Goal: Information Seeking & Learning: Learn about a topic

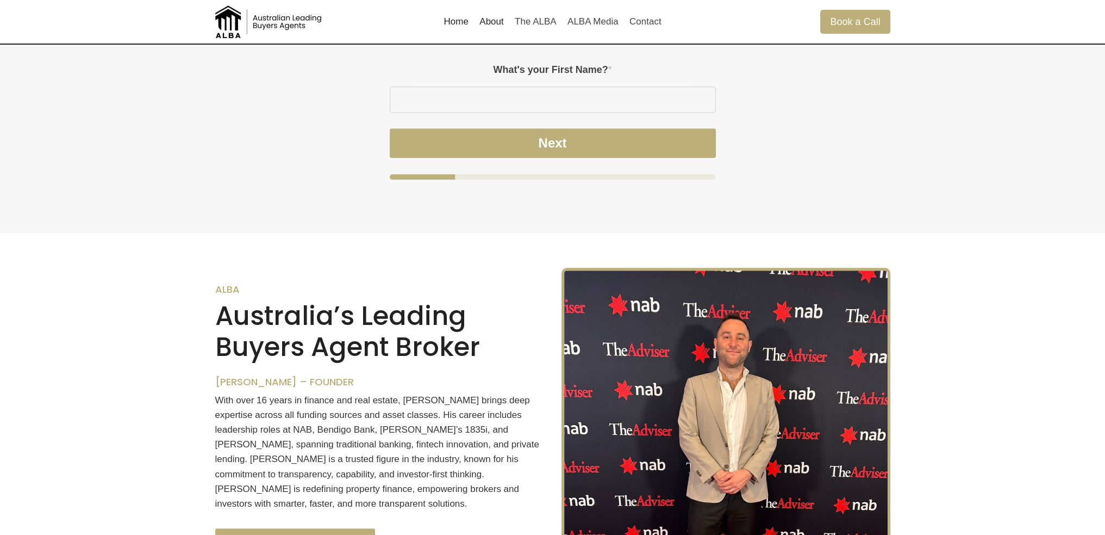
scroll to position [1033, 0]
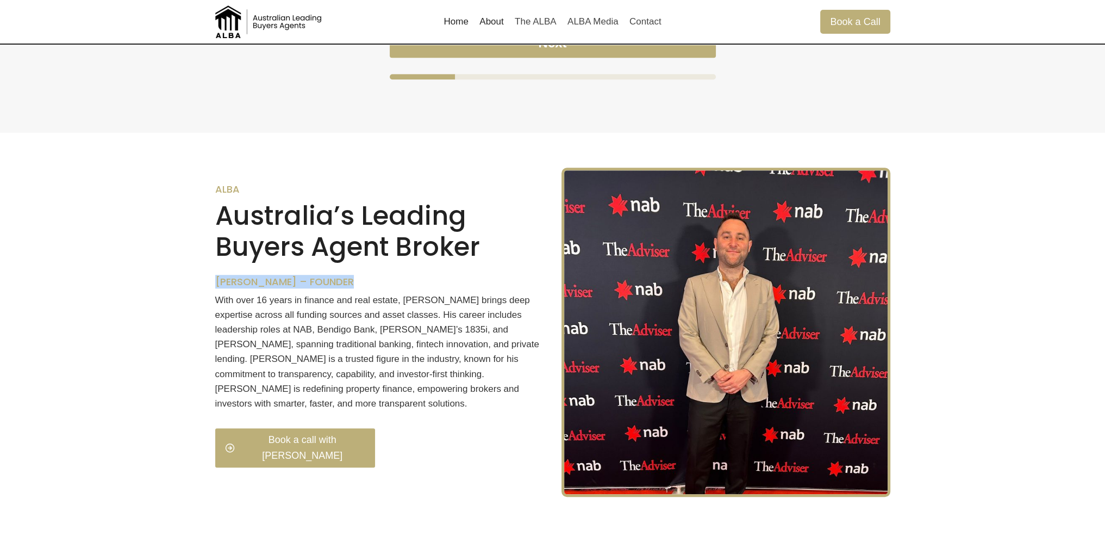
drag, startPoint x: 208, startPoint y: 301, endPoint x: 378, endPoint y: 294, distance: 170.4
click at [378, 294] on div "ALBA Australia’s Leading Buyers Agent Broker Thomas Mifsud – Founder With over …" at bounding box center [552, 332] width 701 height 399
click at [378, 288] on h6 "[PERSON_NAME] – Founder" at bounding box center [379, 282] width 329 height 12
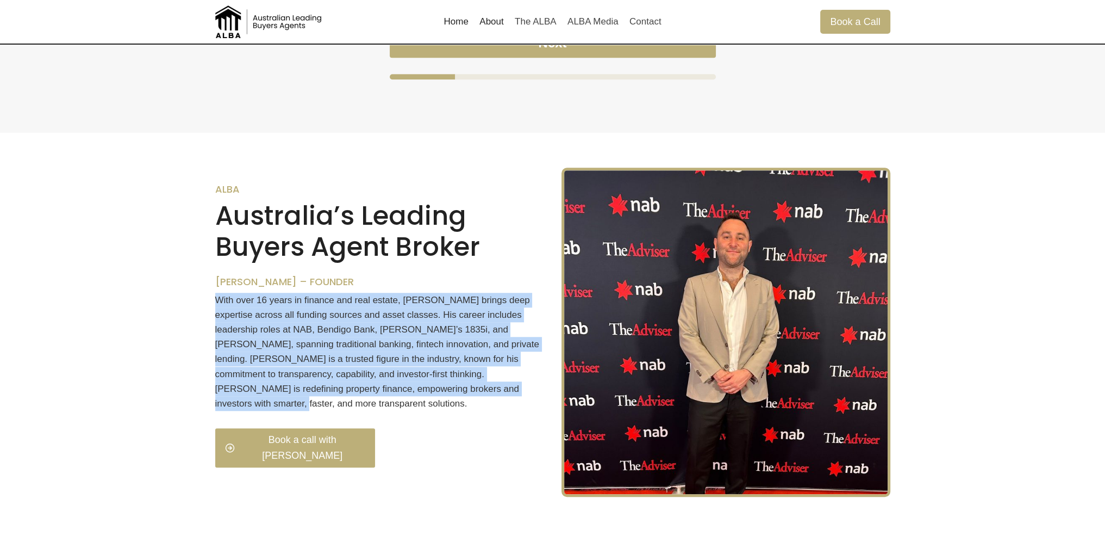
drag, startPoint x: 219, startPoint y: 313, endPoint x: 470, endPoint y: 397, distance: 265.0
click at [470, 397] on p "With over 16 years in finance and real estate, [PERSON_NAME] brings deep expert…" at bounding box center [379, 352] width 329 height 119
drag, startPoint x: 481, startPoint y: 397, endPoint x: 207, endPoint y: 317, distance: 286.1
click at [207, 317] on div "ALBA Australia’s Leading Buyers Agent Broker Thomas Mifsud – Founder With over …" at bounding box center [552, 332] width 701 height 399
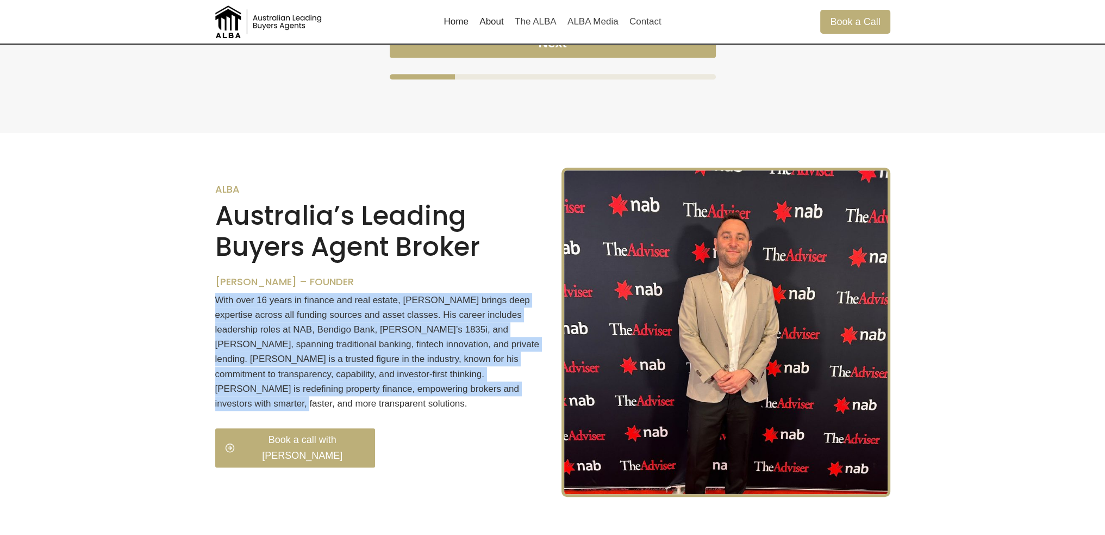
click at [307, 322] on p "With over 16 years in finance and real estate, [PERSON_NAME] brings deep expert…" at bounding box center [379, 352] width 329 height 119
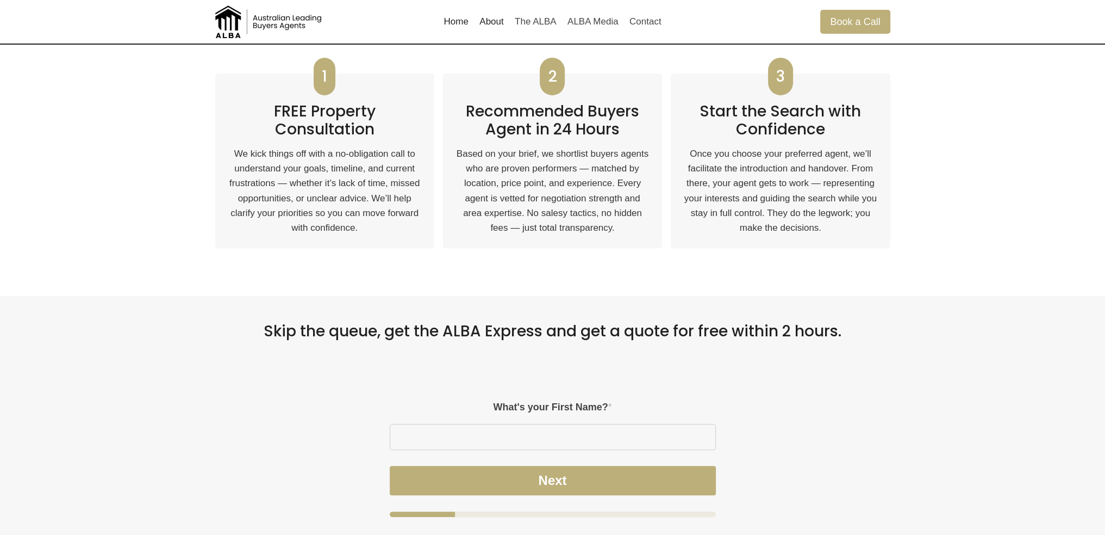
scroll to position [593, 0]
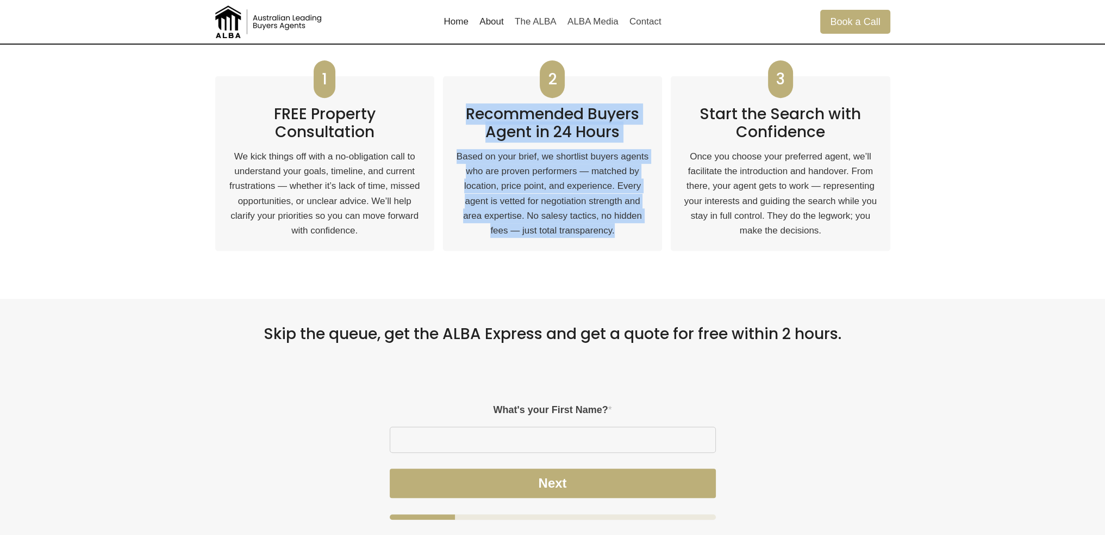
drag, startPoint x: 468, startPoint y: 111, endPoint x: 619, endPoint y: 237, distance: 197.0
click at [619, 237] on div "2 Recommended Buyers Agent in 24 Hours Based on your brief, we shortlist buyers…" at bounding box center [552, 163] width 219 height 175
click at [619, 237] on p "Based on your brief, we shortlist buyers agents who are proven performers — mat…" at bounding box center [552, 193] width 193 height 89
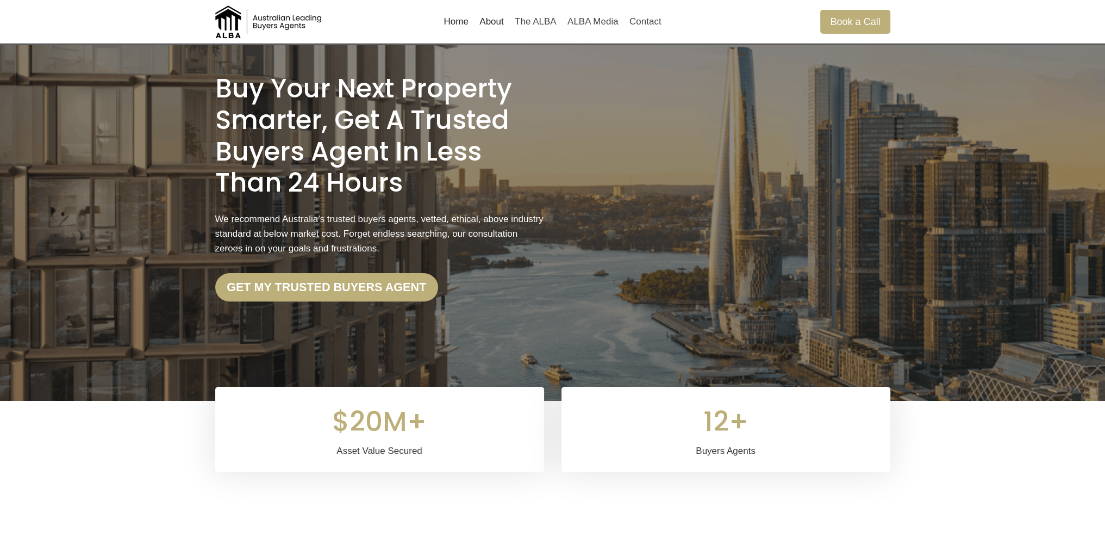
scroll to position [0, 0]
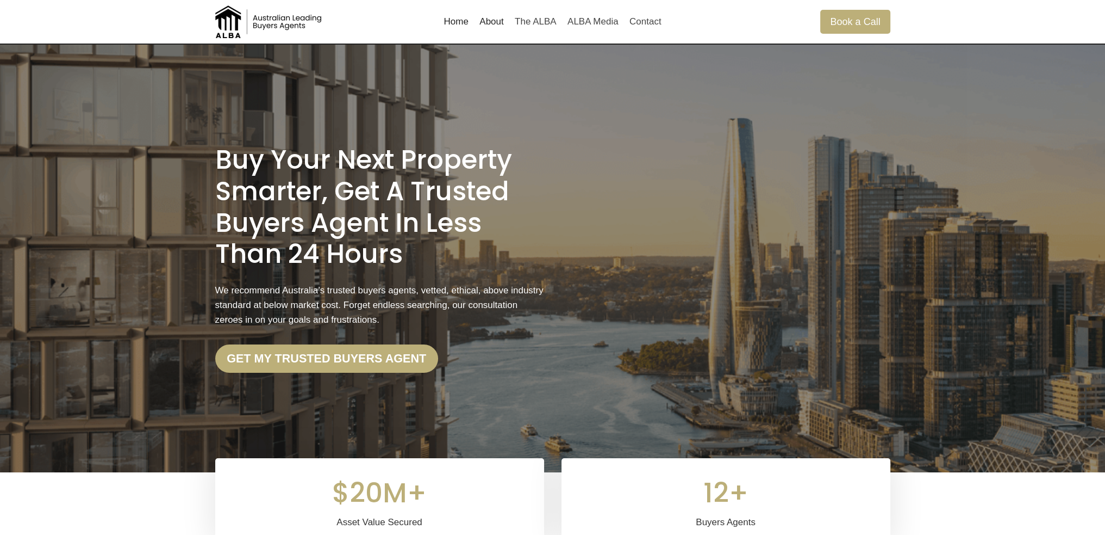
click at [493, 24] on link "About" at bounding box center [491, 22] width 35 height 26
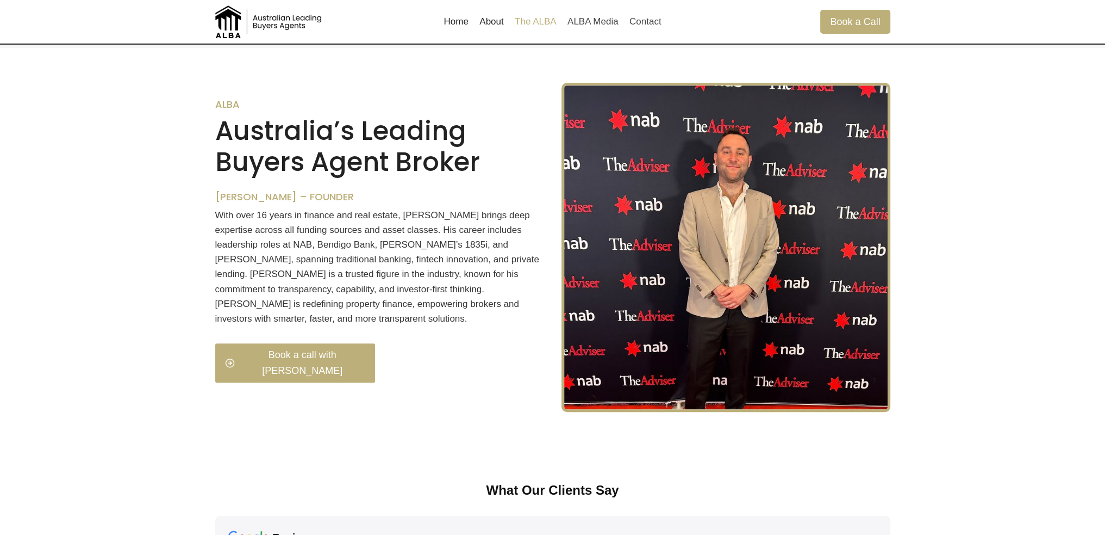
scroll to position [1120, 0]
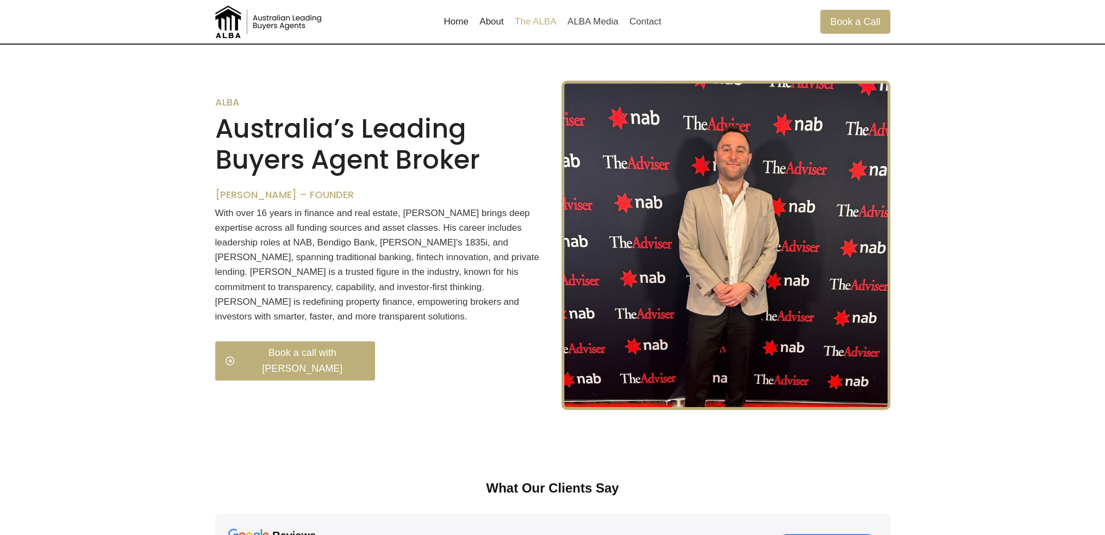
click at [530, 26] on link "The ALBA" at bounding box center [535, 22] width 53 height 26
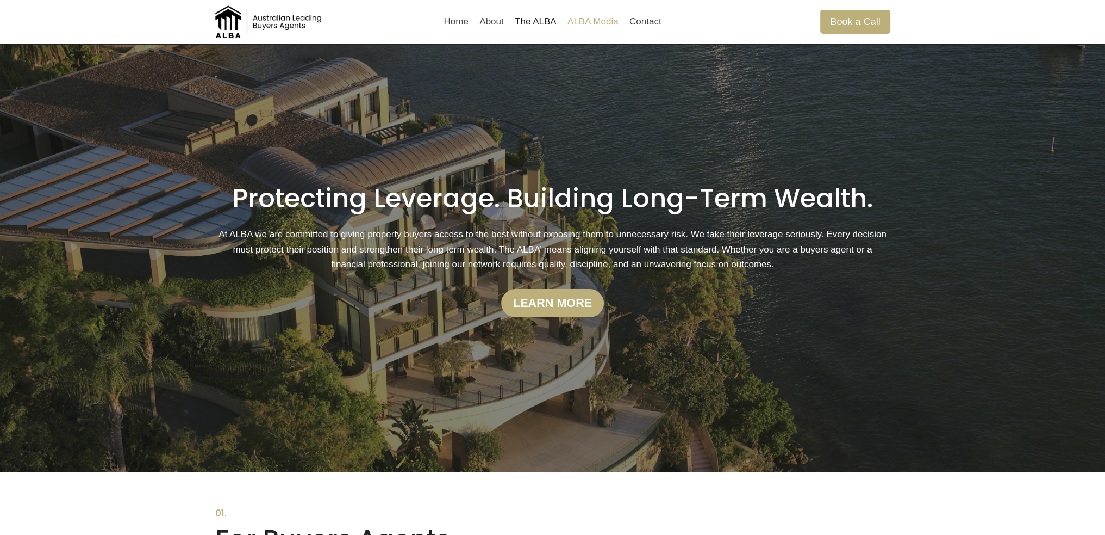
click at [567, 20] on link "ALBA Media" at bounding box center [593, 22] width 62 height 26
click at [459, 21] on link "Home" at bounding box center [456, 22] width 36 height 26
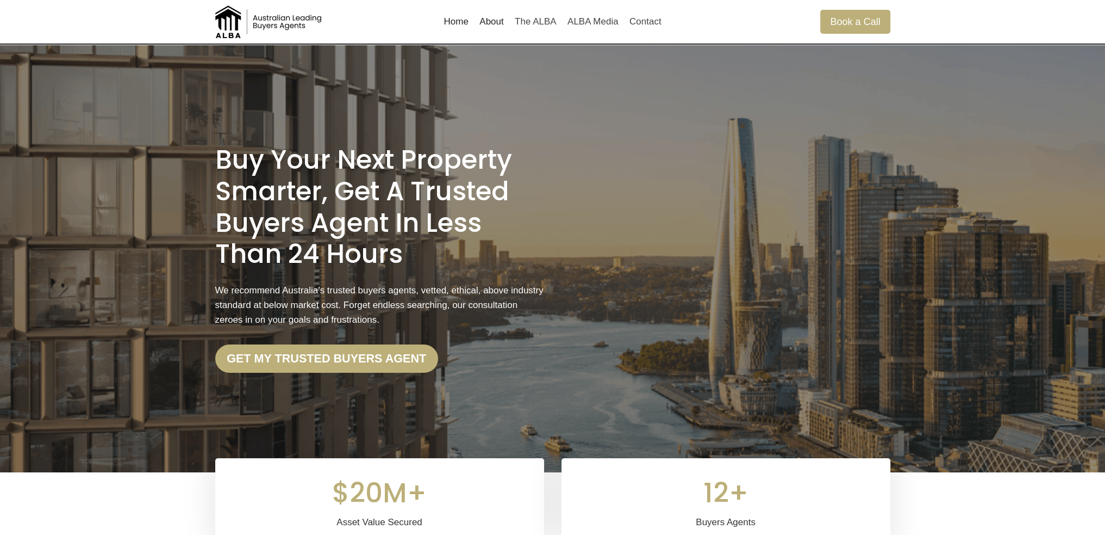
scroll to position [381, 0]
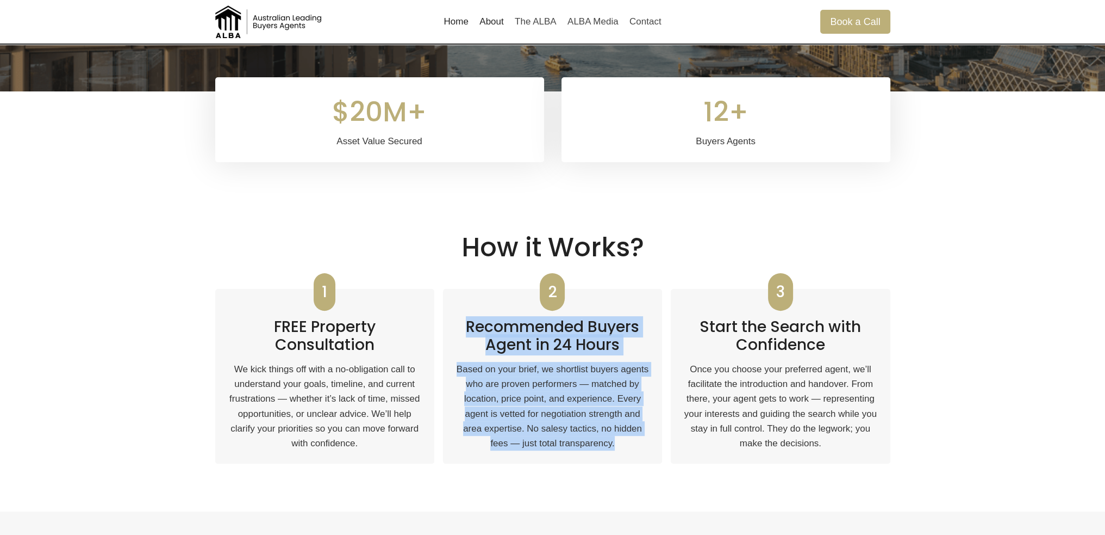
drag, startPoint x: 463, startPoint y: 319, endPoint x: 634, endPoint y: 452, distance: 216.7
click at [634, 452] on div "2 Recommended Buyers Agent in 24 Hours Based on your brief, we shortlist buyers…" at bounding box center [552, 376] width 219 height 175
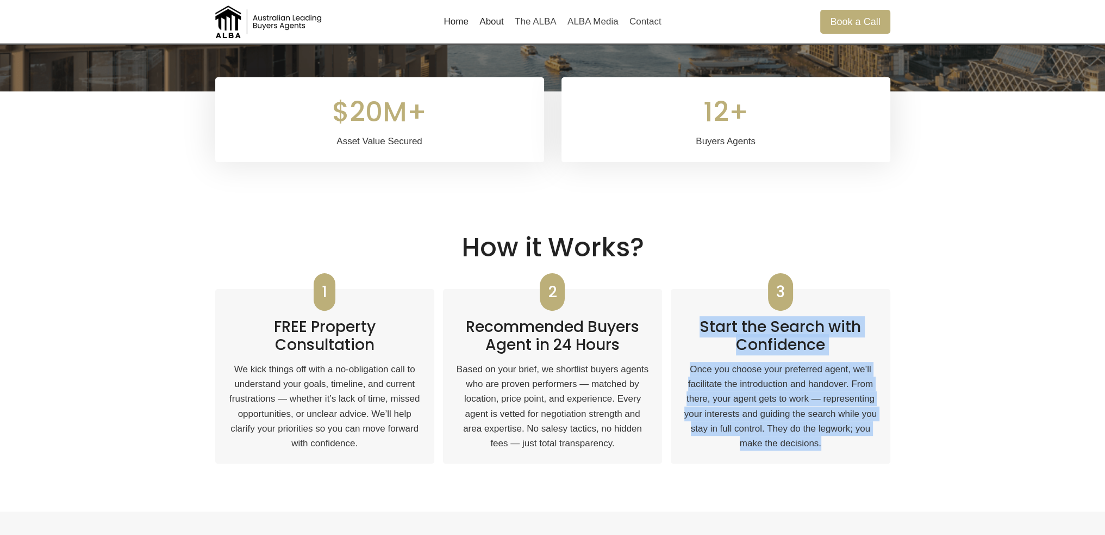
drag, startPoint x: 703, startPoint y: 323, endPoint x: 882, endPoint y: 448, distance: 218.7
click at [882, 448] on div "3 Start the Search with Confidence Once you choose your preferred agent, we’ll …" at bounding box center [780, 376] width 219 height 175
click at [833, 433] on p "Once you choose your preferred agent, we’ll facilitate the introduction and han…" at bounding box center [780, 406] width 193 height 89
drag, startPoint x: 845, startPoint y: 441, endPoint x: 703, endPoint y: 326, distance: 182.8
click at [703, 326] on div "3 Start the Search with Confidence Once you choose your preferred agent, we’ll …" at bounding box center [780, 376] width 219 height 175
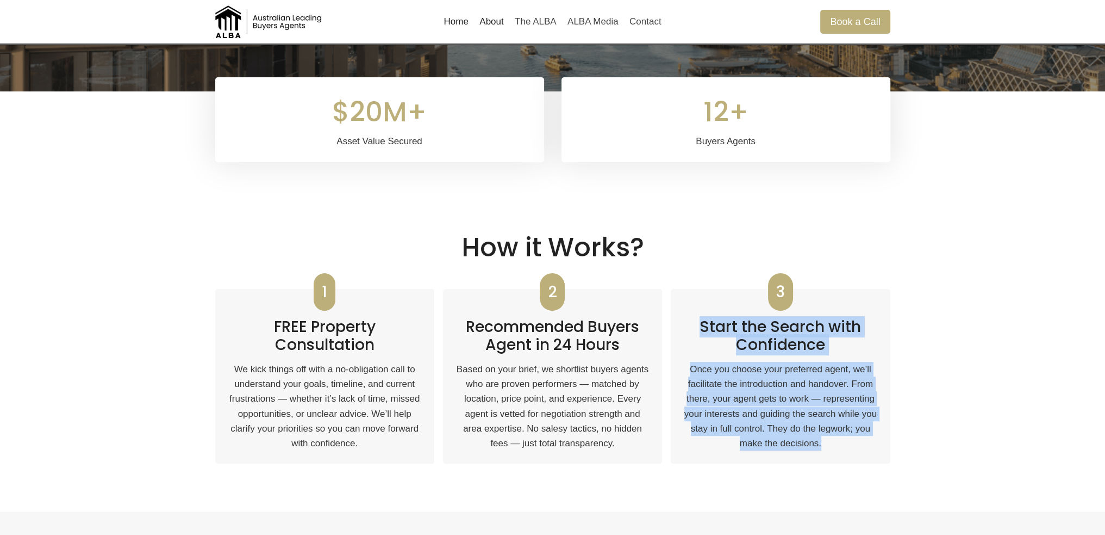
click at [735, 338] on h2 "Start the Search with Confidence" at bounding box center [780, 331] width 193 height 45
drag, startPoint x: 698, startPoint y: 323, endPoint x: 848, endPoint y: 449, distance: 195.7
click at [848, 449] on div "3 Start the Search with Confidence Once you choose your preferred agent, we’ll …" at bounding box center [780, 376] width 219 height 175
click at [842, 443] on p "Once you choose your preferred agent, we’ll facilitate the introduction and han…" at bounding box center [780, 406] width 193 height 89
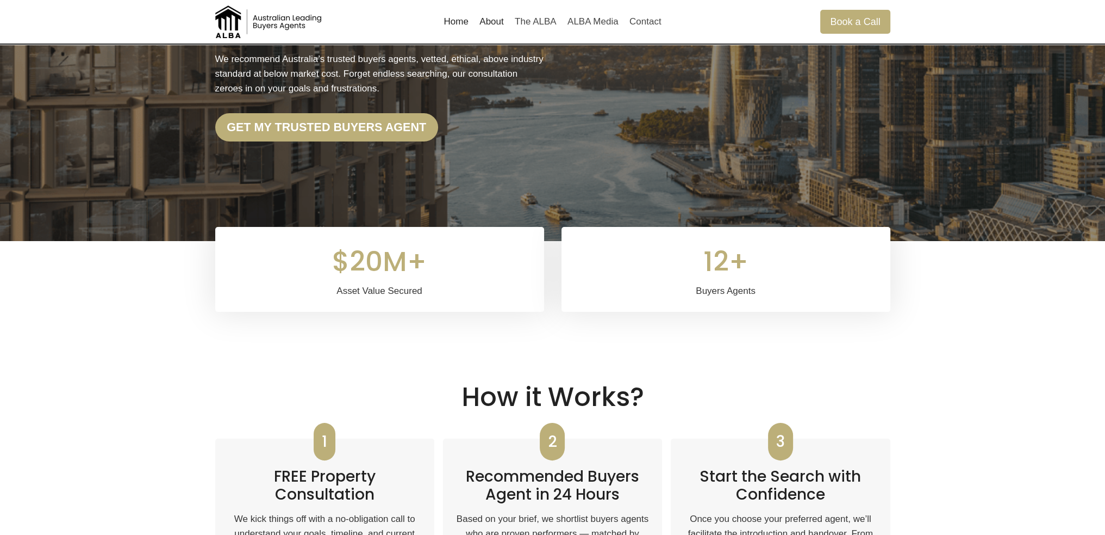
scroll to position [0, 0]
